Goal: Understand process/instructions: Learn how to perform a task or action

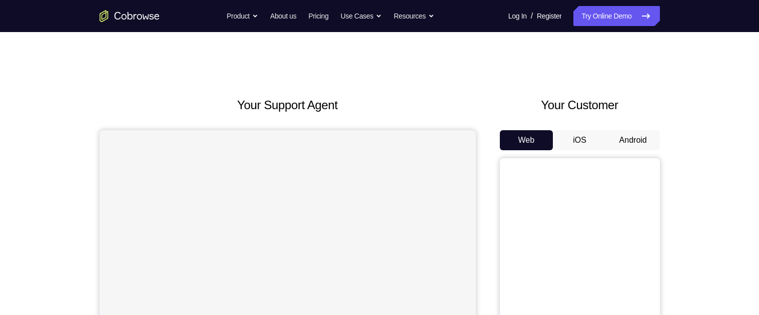
click at [627, 147] on button "Android" at bounding box center [633, 140] width 54 height 20
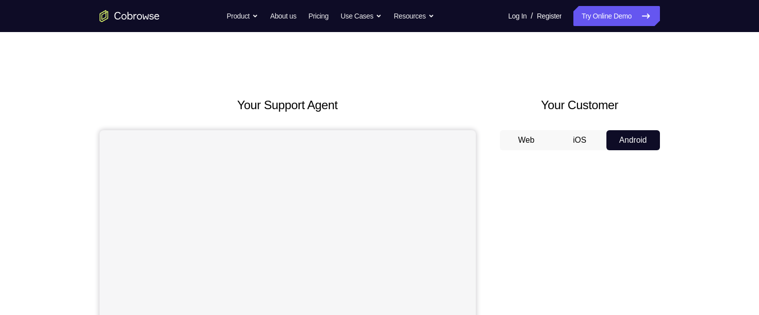
click at [519, 140] on button "Web" at bounding box center [527, 140] width 54 height 20
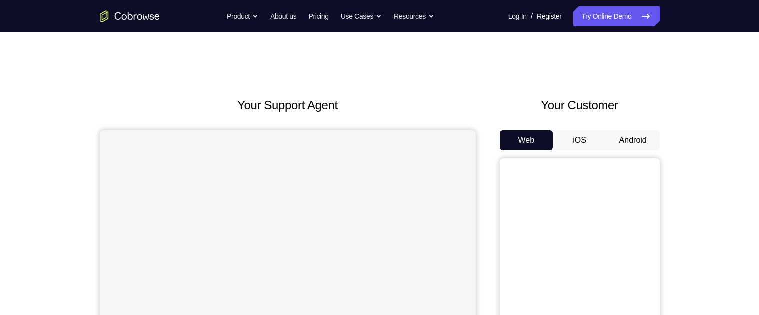
click at [632, 140] on button "Android" at bounding box center [633, 140] width 54 height 20
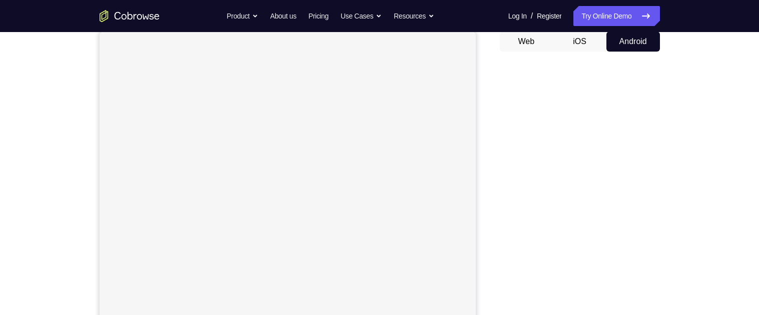
scroll to position [98, 0]
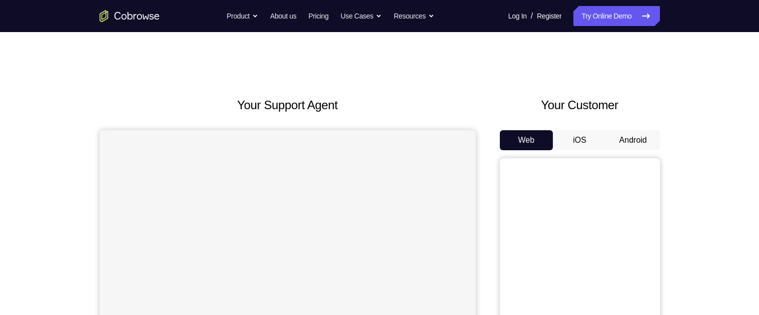
click at [639, 143] on button "Android" at bounding box center [633, 140] width 54 height 20
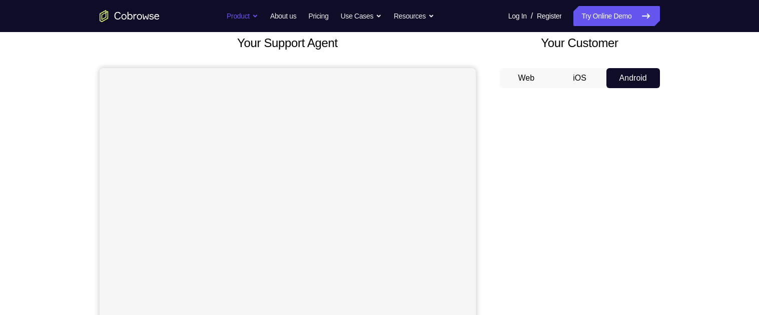
scroll to position [61, 0]
click at [584, 79] on button "iOS" at bounding box center [580, 79] width 54 height 20
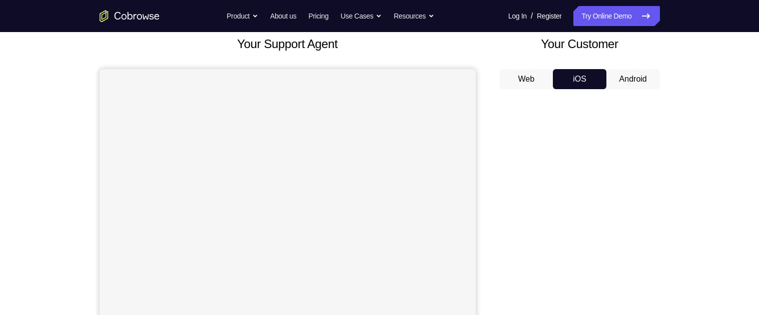
click at [636, 83] on button "Android" at bounding box center [633, 79] width 54 height 20
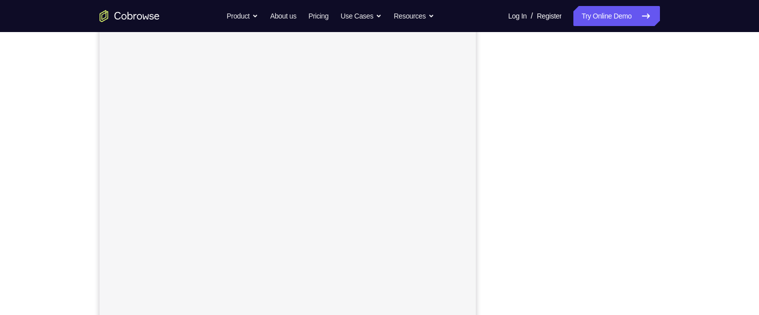
scroll to position [94, 0]
click at [666, 117] on div "Your Support Agent Your Customer Web iOS Android Next Steps We’d be happy to gi…" at bounding box center [380, 276] width 641 height 660
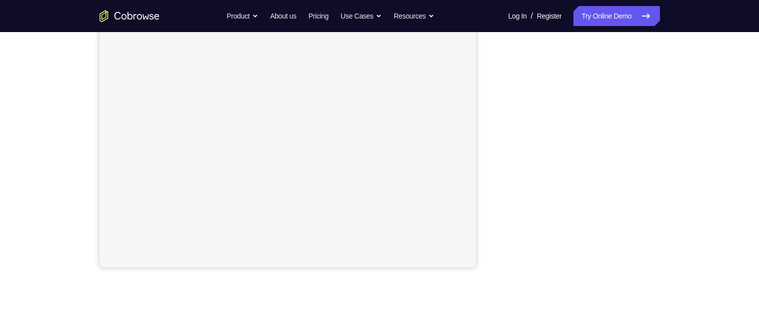
scroll to position [198, 0]
